Goal: Find specific page/section: Find specific page/section

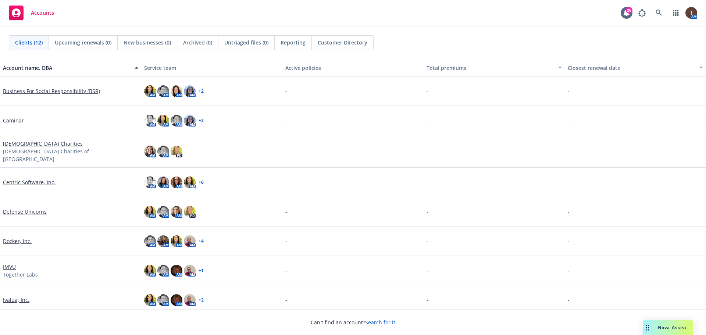
scroll to position [120, 0]
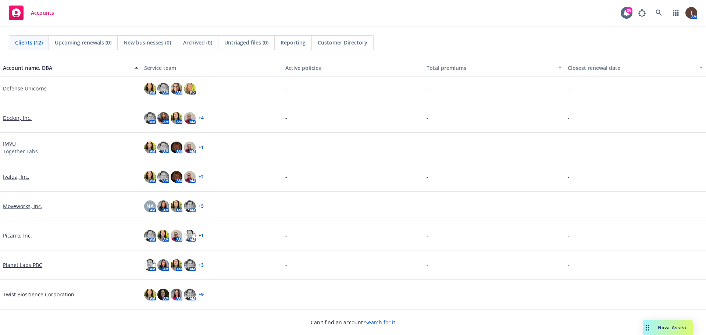
click at [26, 266] on link "Planet Labs PBC" at bounding box center [22, 265] width 39 height 8
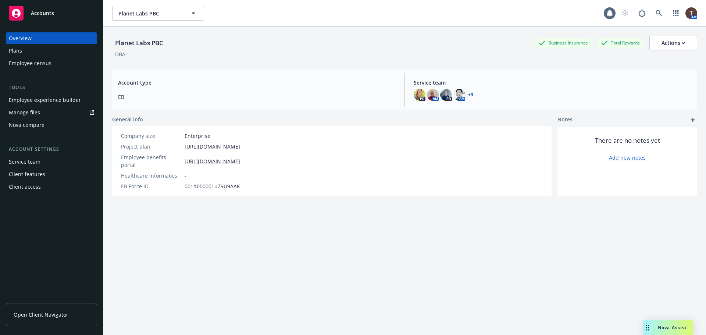
click at [38, 309] on link "Open Client Navigator" at bounding box center [51, 314] width 91 height 23
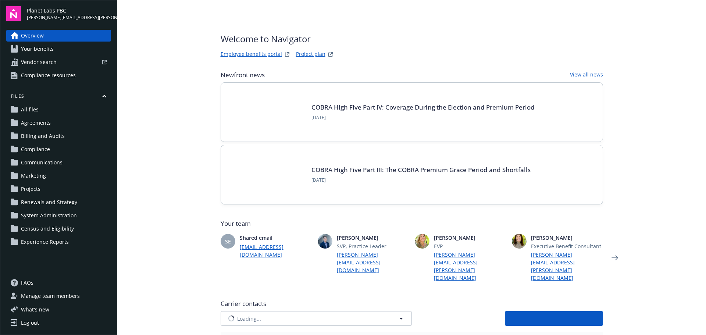
type input "[PERSON_NAME]"
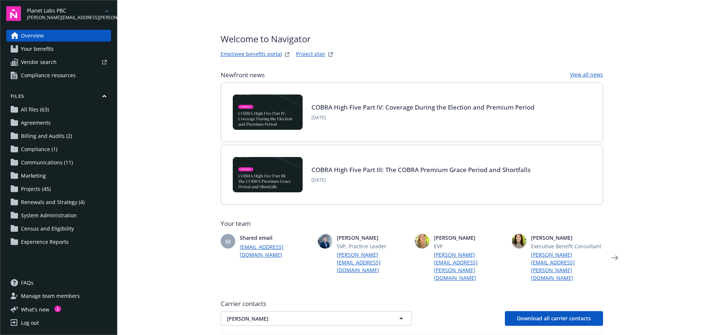
scroll to position [147, 0]
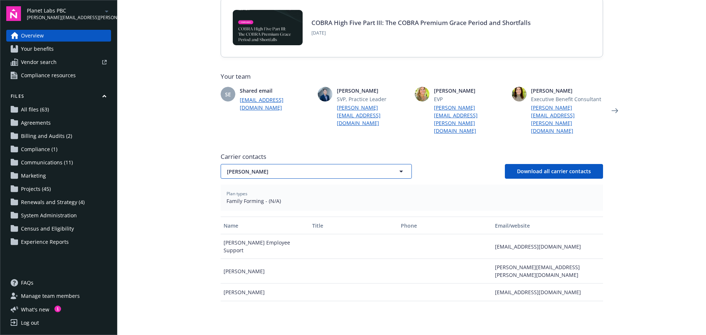
click at [302, 168] on span "[PERSON_NAME]" at bounding box center [303, 172] width 153 height 8
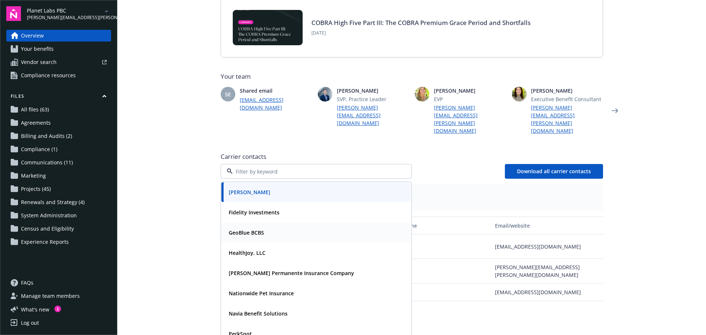
click at [259, 229] on strong "GeoBlue BCBS" at bounding box center [246, 232] width 35 height 7
